Goal: Information Seeking & Learning: Learn about a topic

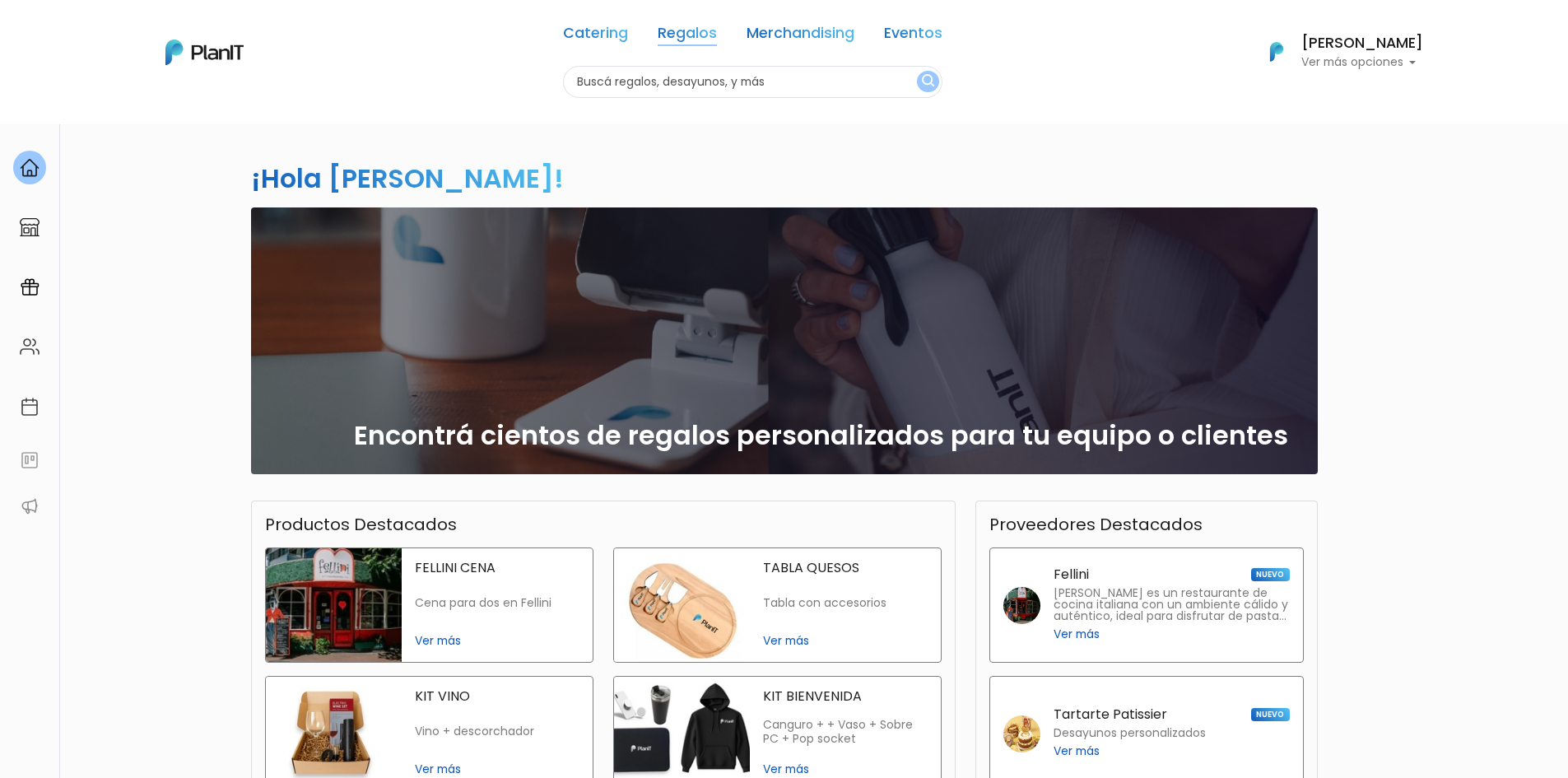
click at [680, 34] on link "Regalos" at bounding box center [688, 37] width 60 height 20
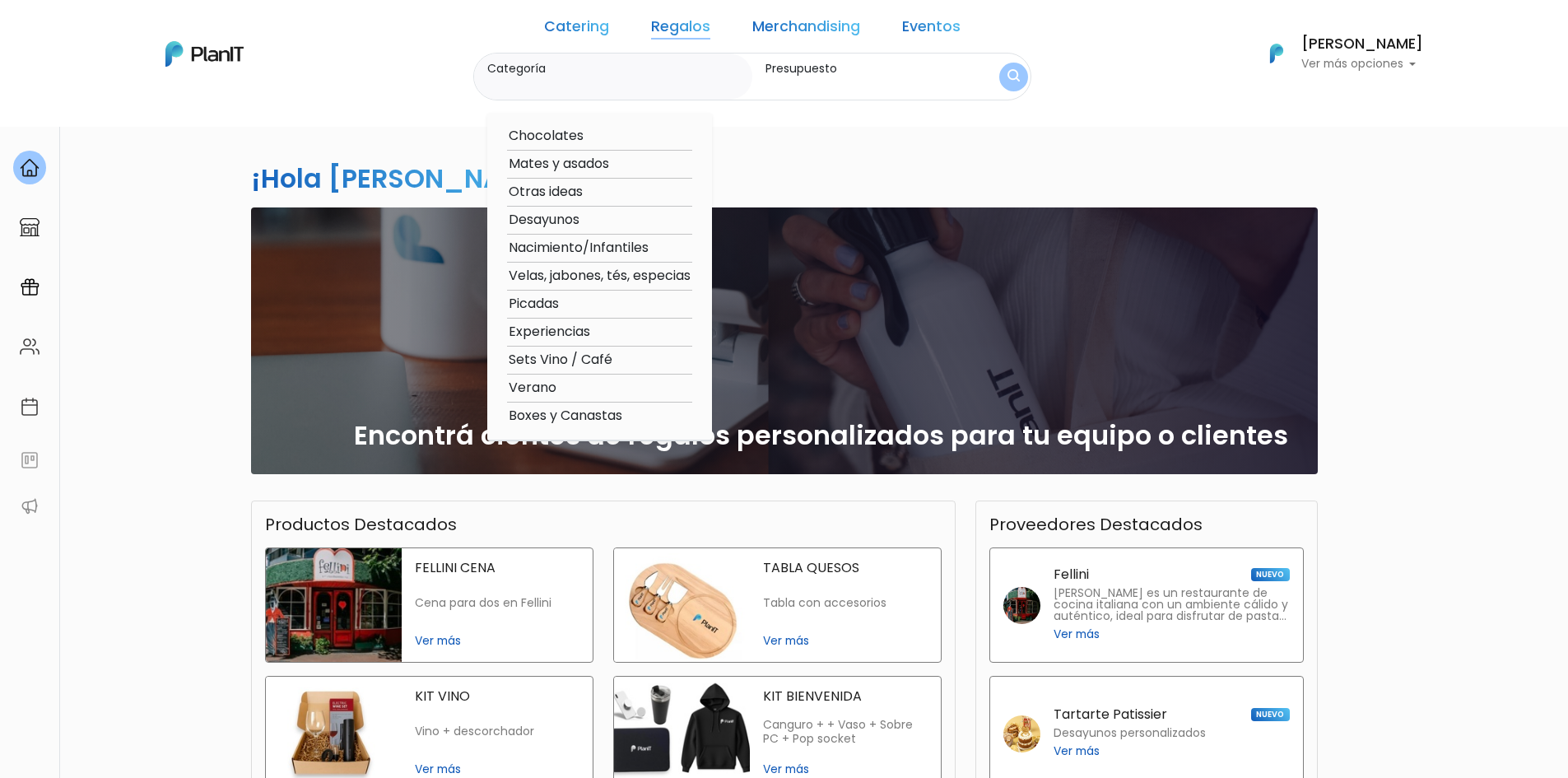
click at [593, 247] on option "Nacimiento/Infantiles" at bounding box center [599, 247] width 185 height 21
type input "Nacimiento/Infantiles"
type input "$0 - $1000"
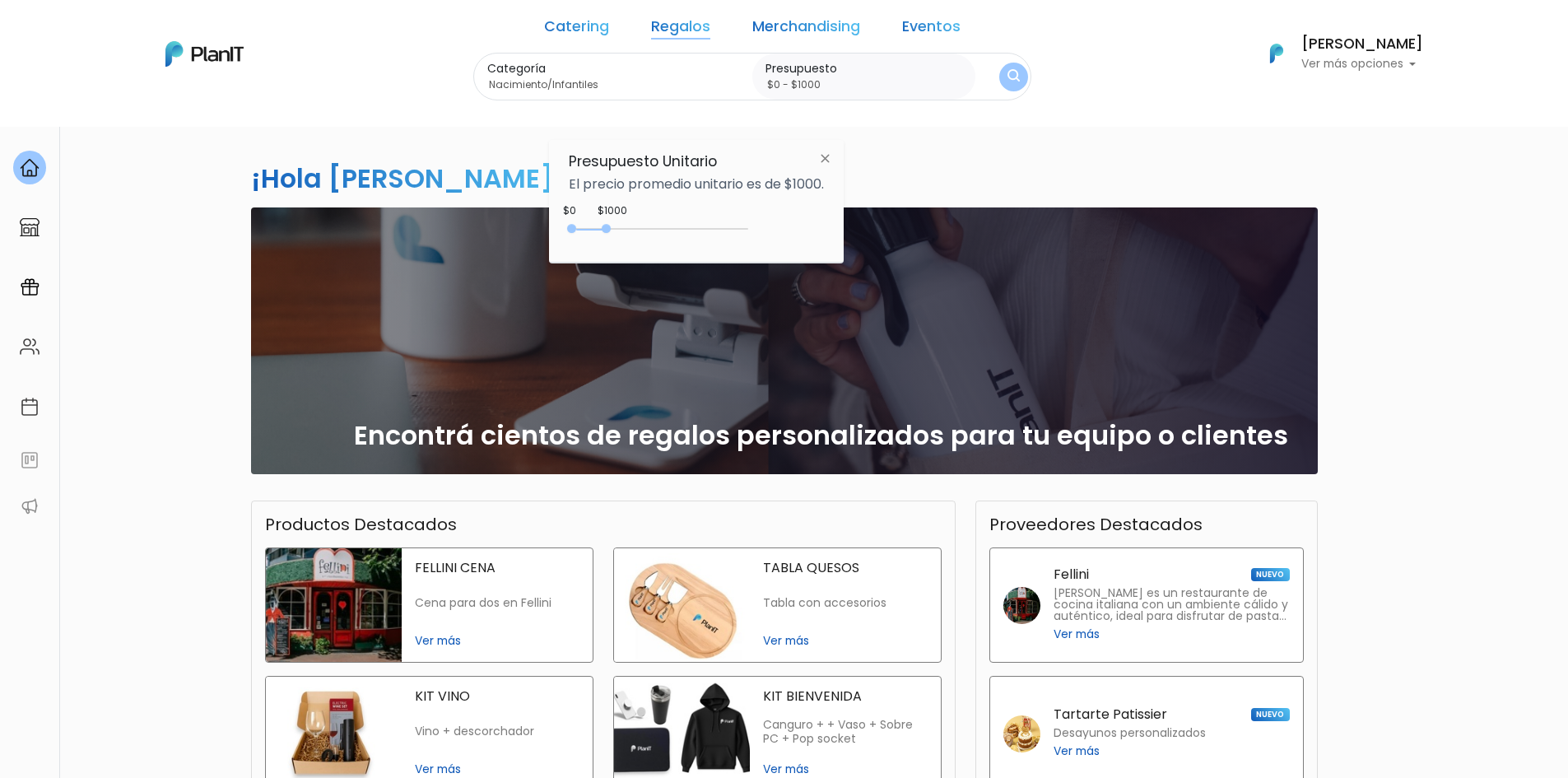
click at [1001, 186] on div "¡Hola Gustavo Scayola! slide 1 of 1 Encontrá cientos de regalos personalizados …" at bounding box center [785, 484] width 1087 height 721
click at [610, 204] on div "$1000" at bounding box center [612, 211] width 30 height 15
click at [609, 232] on div at bounding box center [606, 228] width 9 height 9
click at [588, 228] on div "0 : 1000 0 1000" at bounding box center [662, 232] width 173 height 17
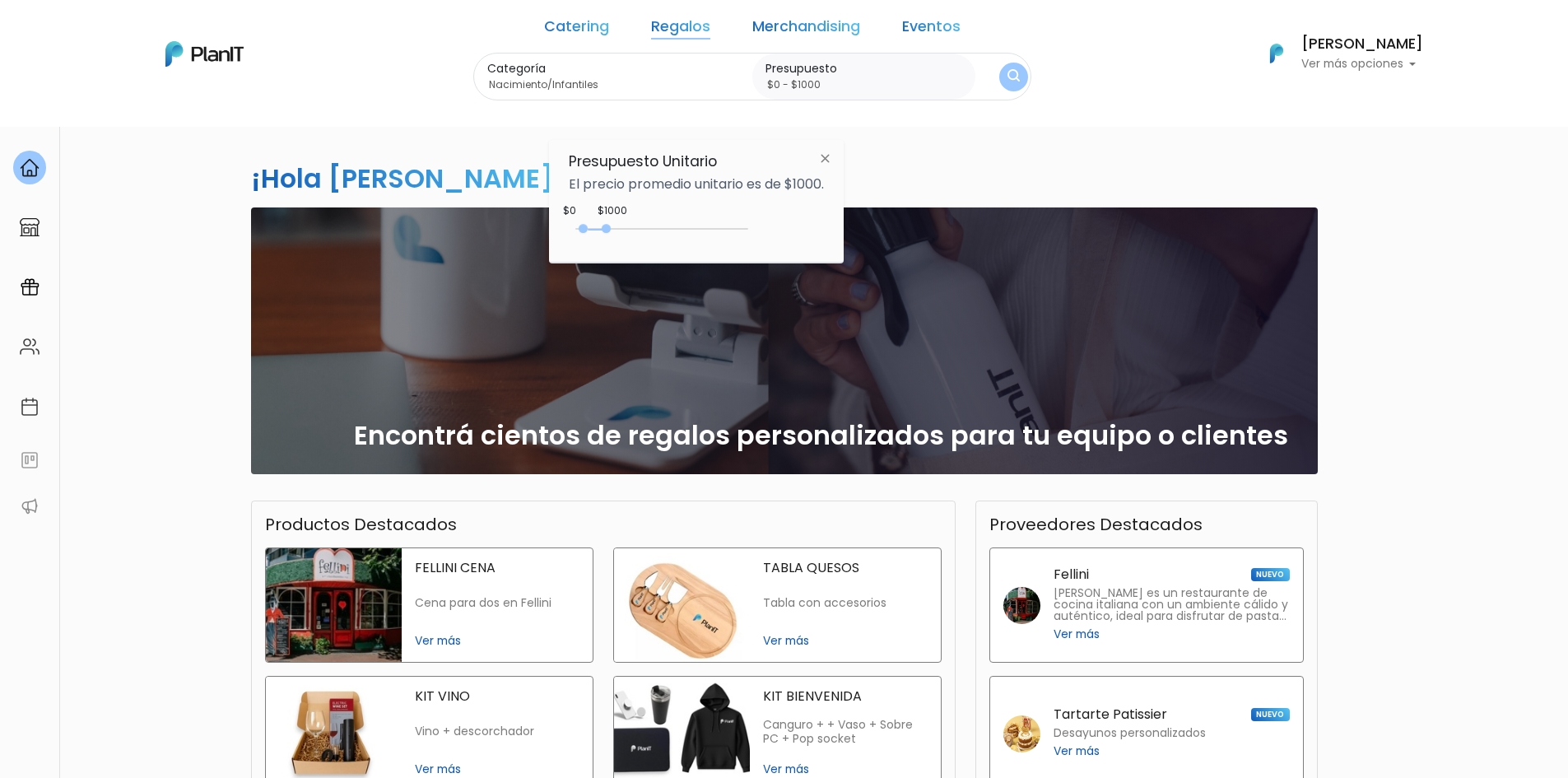
click at [588, 228] on div at bounding box center [582, 228] width 9 height 9
click at [947, 157] on div "¡Hola Gustavo Scayola! slide 1 of 1 Encontrá cientos de regalos personalizados …" at bounding box center [785, 484] width 1087 height 721
click at [828, 159] on img at bounding box center [825, 158] width 31 height 30
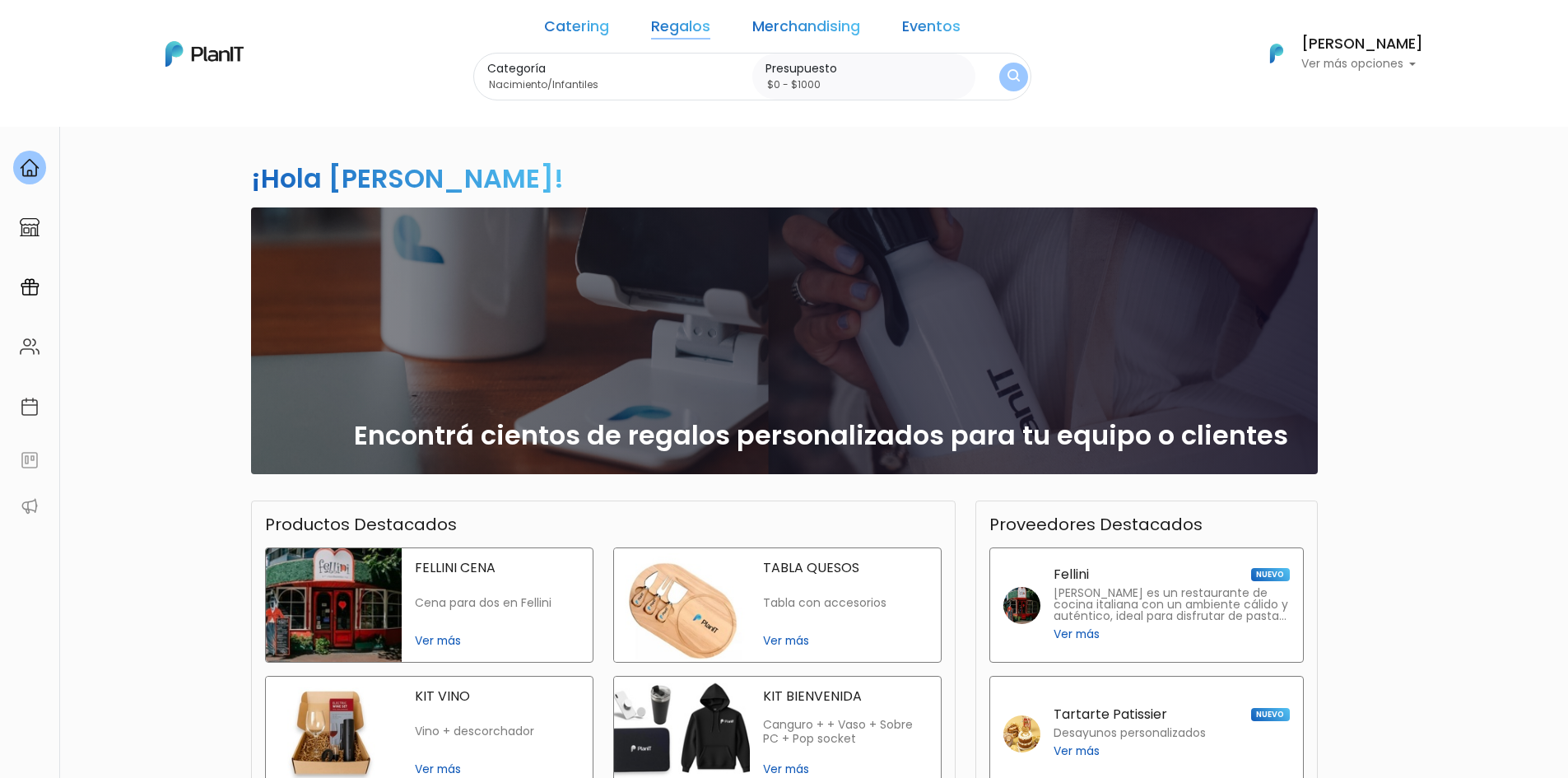
click at [1000, 84] on button "submit" at bounding box center [1014, 77] width 29 height 29
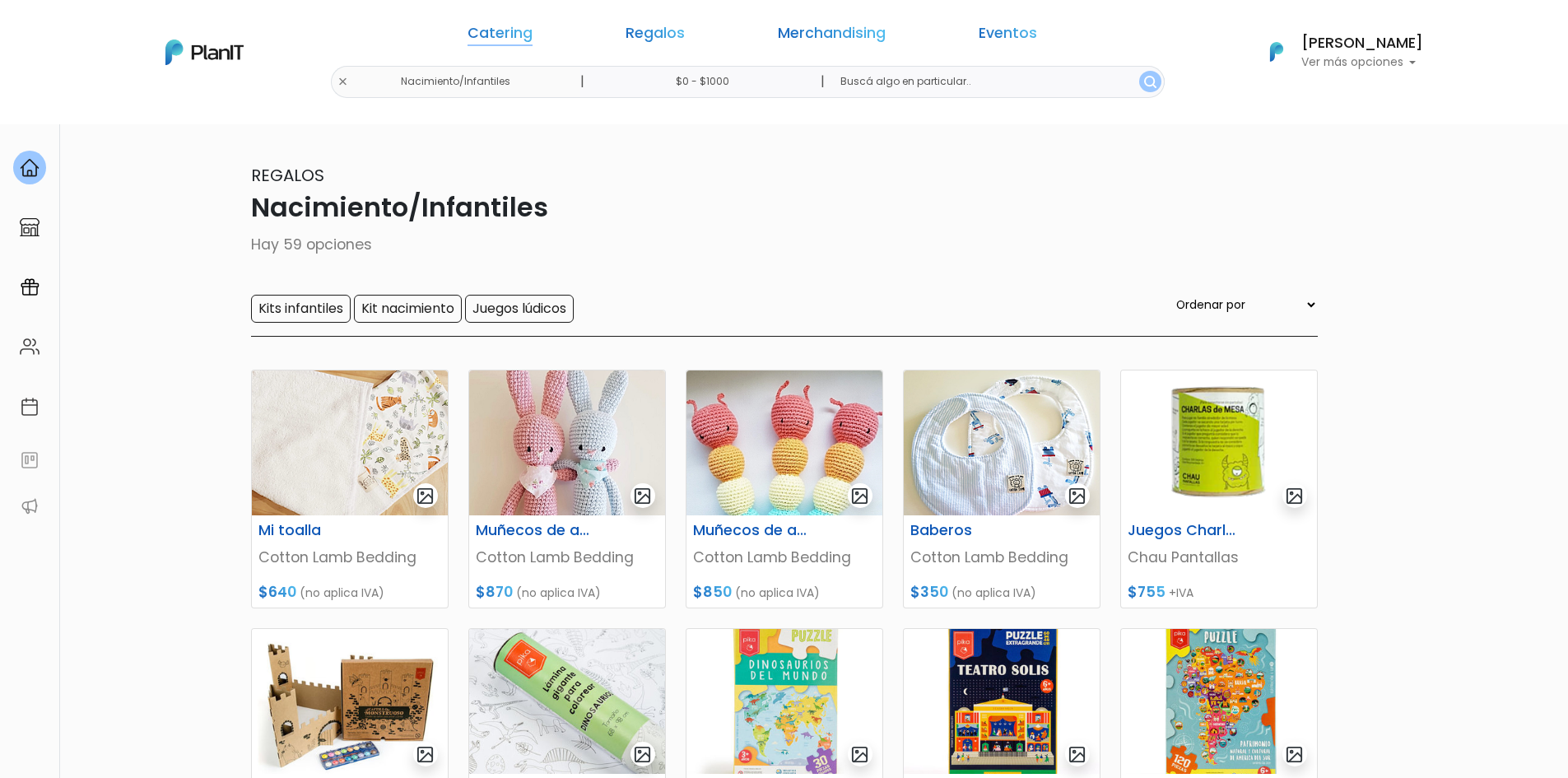
click at [533, 30] on link "Catering" at bounding box center [500, 37] width 65 height 20
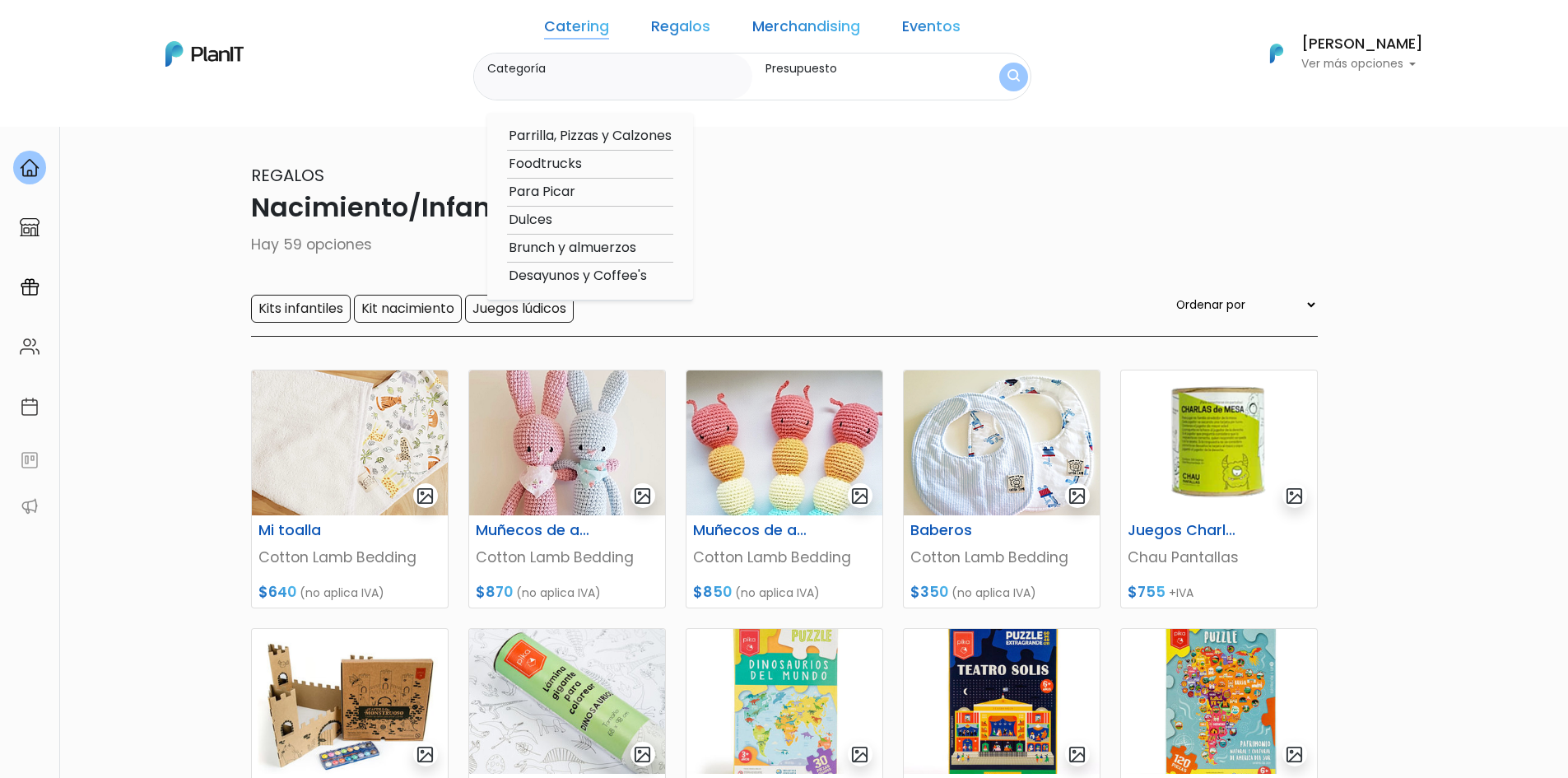
click at [651, 137] on option "Parrilla, Pizzas y Calzones" at bounding box center [589, 136] width 166 height 21
type input "Parrilla, Pizzas y Calzones"
type input "$0 - $1000"
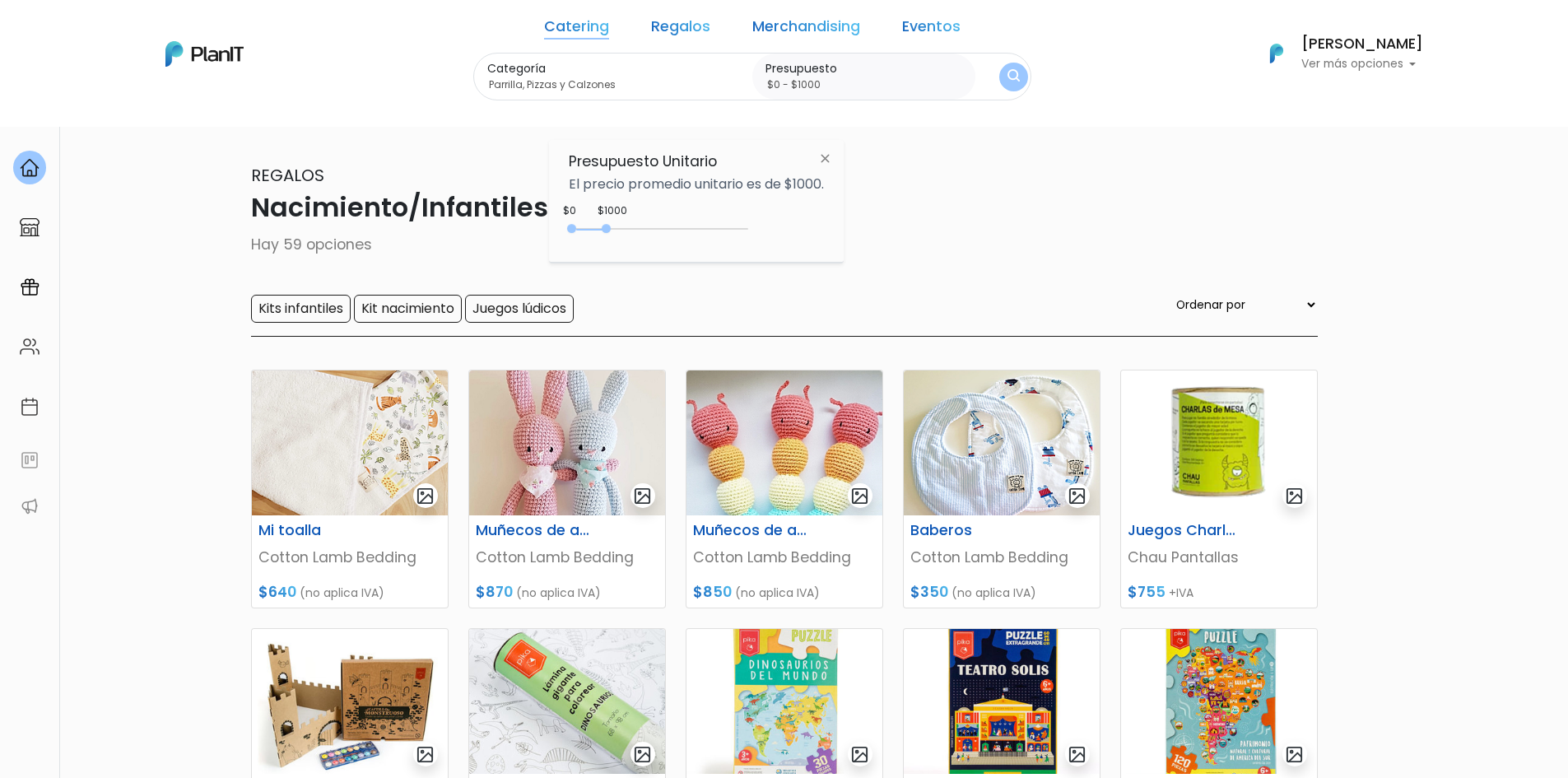
click at [1000, 82] on button "submit" at bounding box center [1014, 77] width 29 height 29
